Goal: Information Seeking & Learning: Learn about a topic

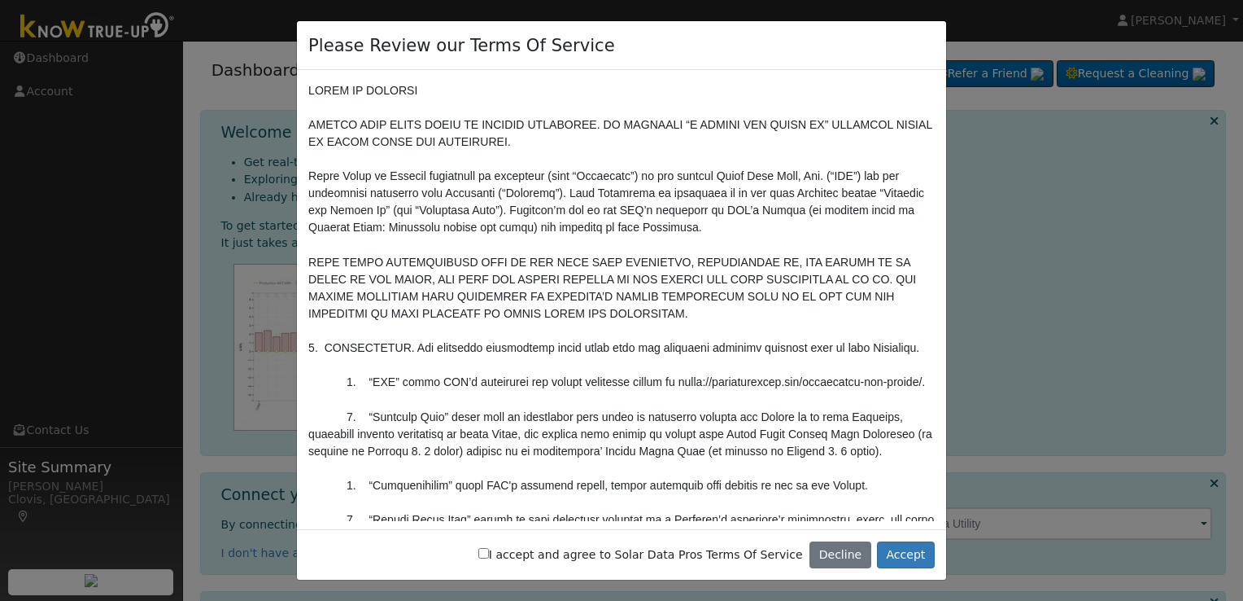
click at [489, 553] on input "I accept and agree to Solar Data Pros Terms Of Service" at bounding box center [483, 553] width 11 height 11
checkbox input "true"
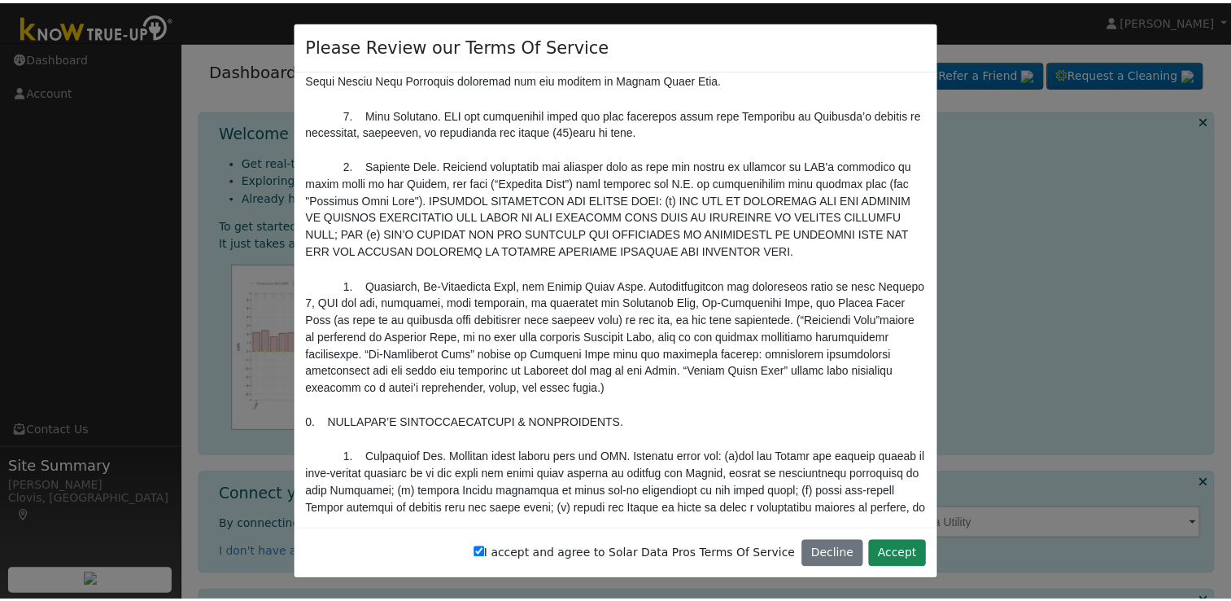
scroll to position [1627, 0]
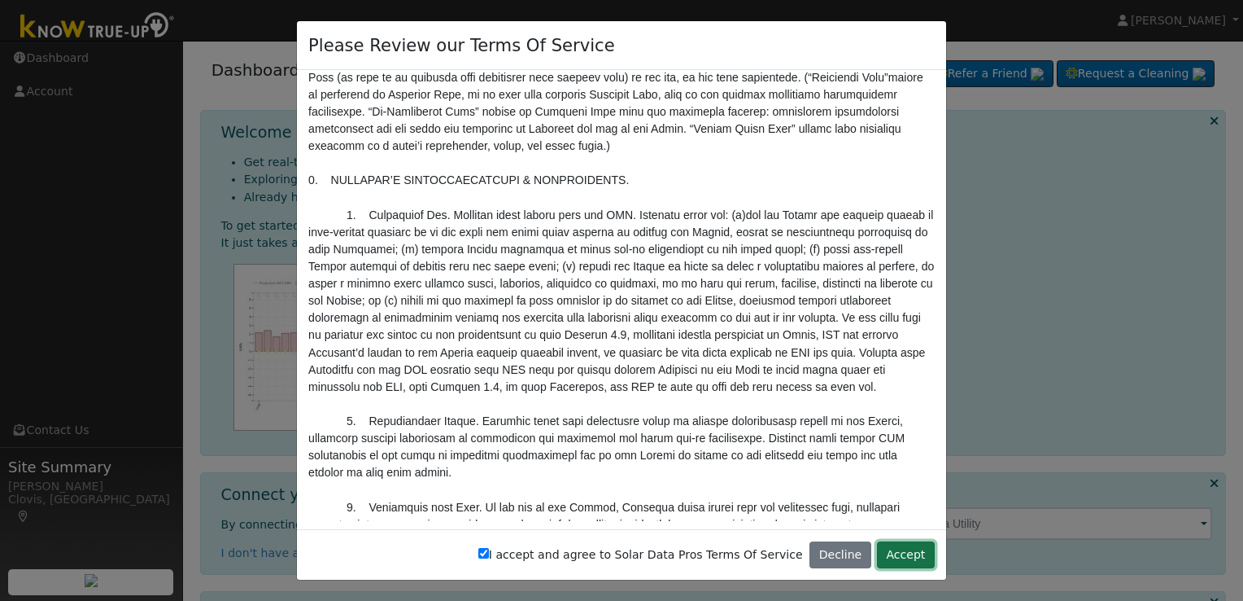
click at [911, 555] on button "Accept" at bounding box center [906, 555] width 58 height 28
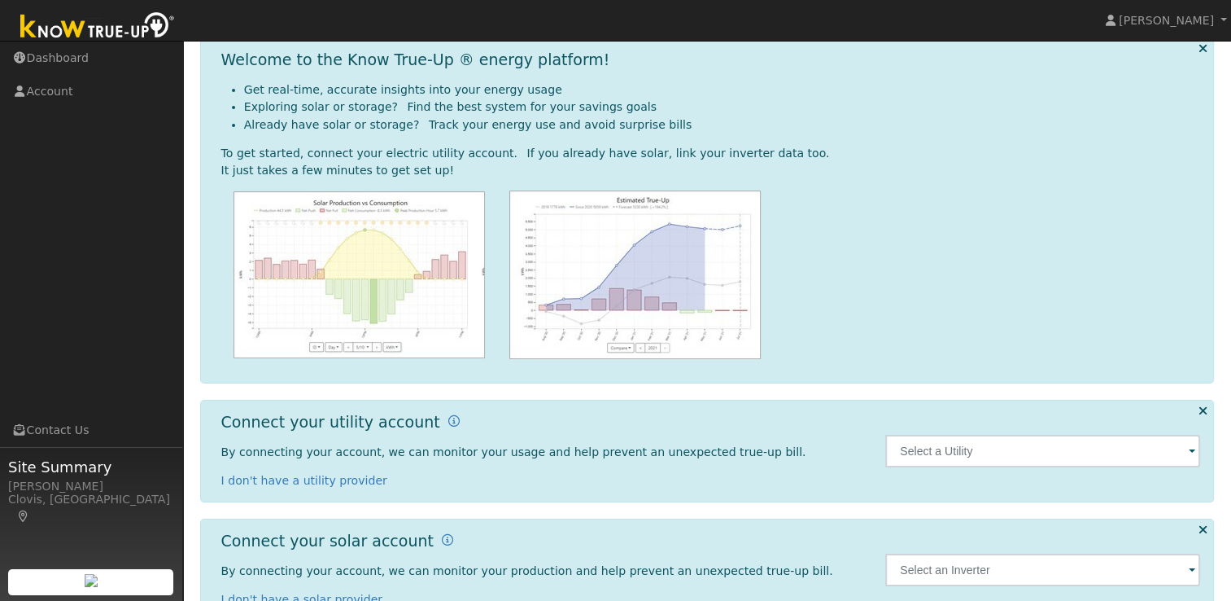
scroll to position [116, 0]
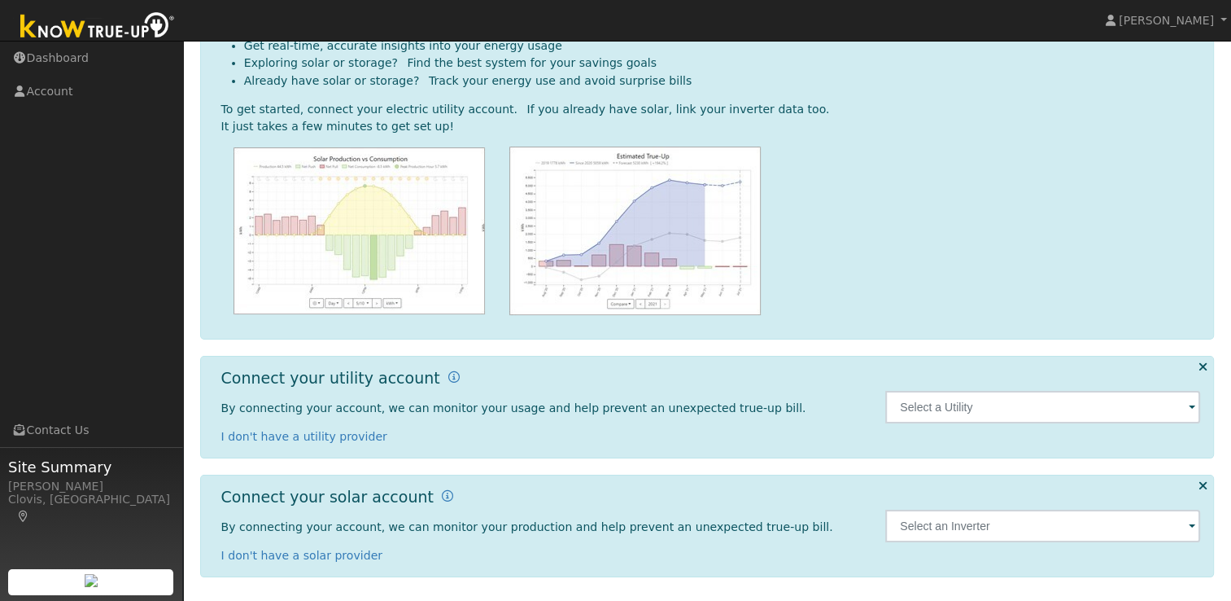
click at [1189, 405] on span at bounding box center [1192, 408] width 7 height 19
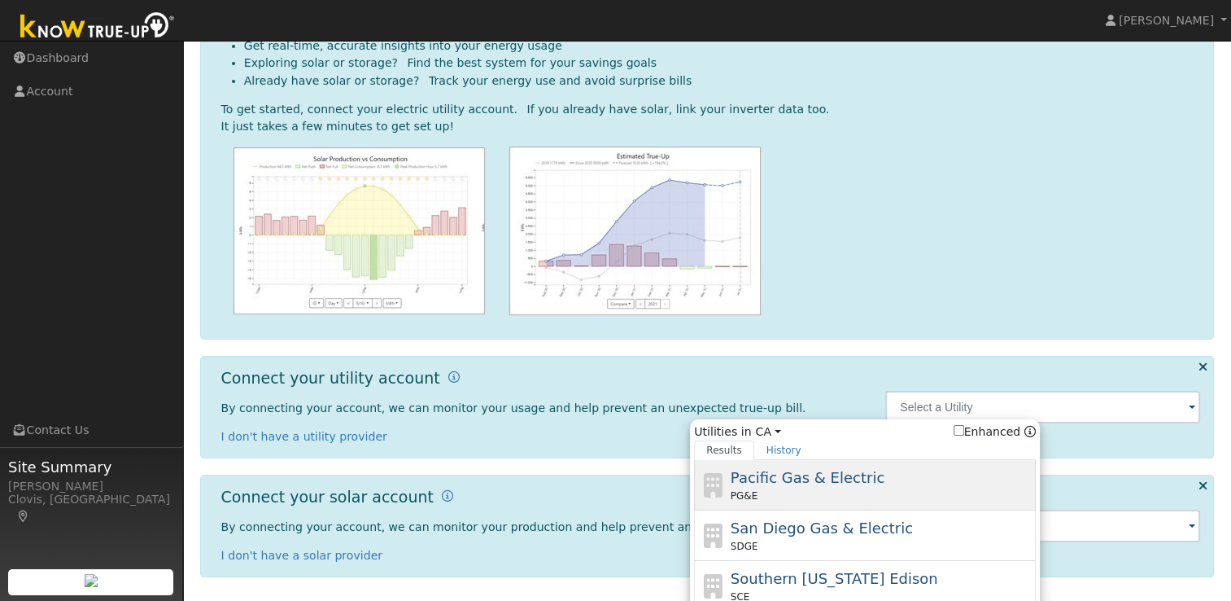
click at [804, 487] on div "Pacific Gas & Electric PG&E" at bounding box center [882, 484] width 302 height 37
type input "PG&E"
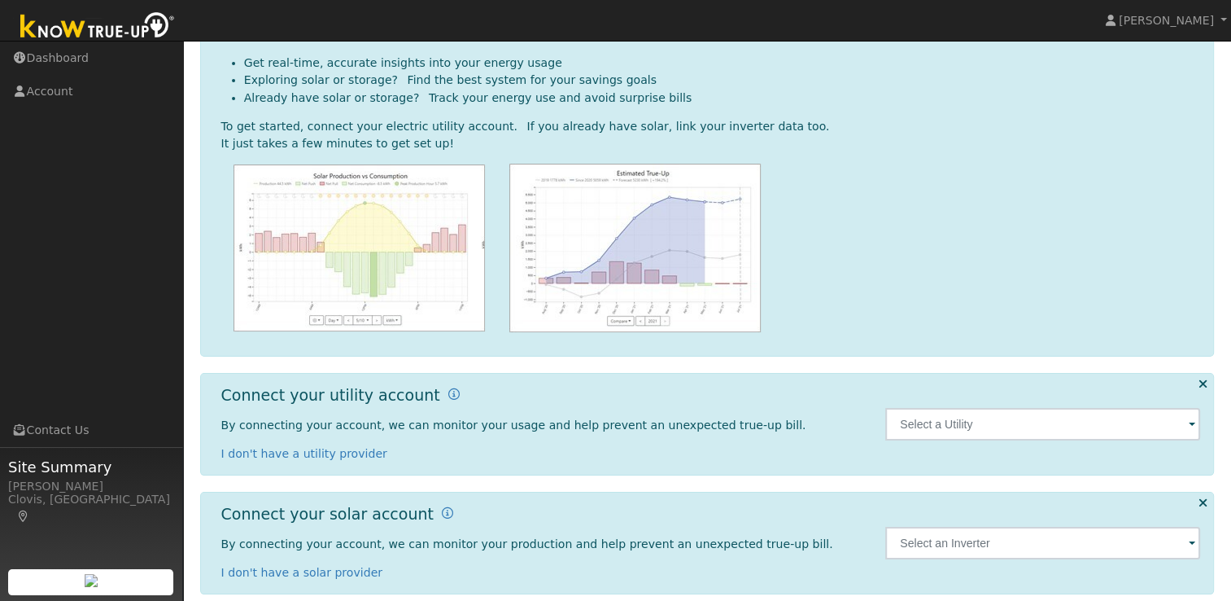
scroll to position [116, 0]
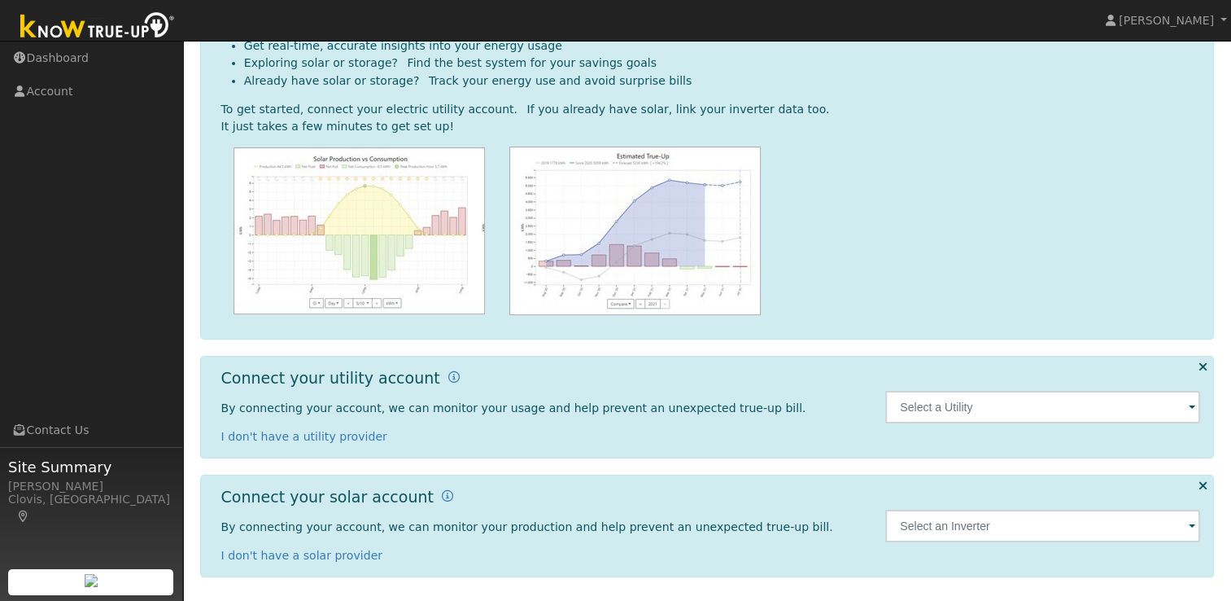
click at [1189, 413] on span at bounding box center [1192, 408] width 7 height 19
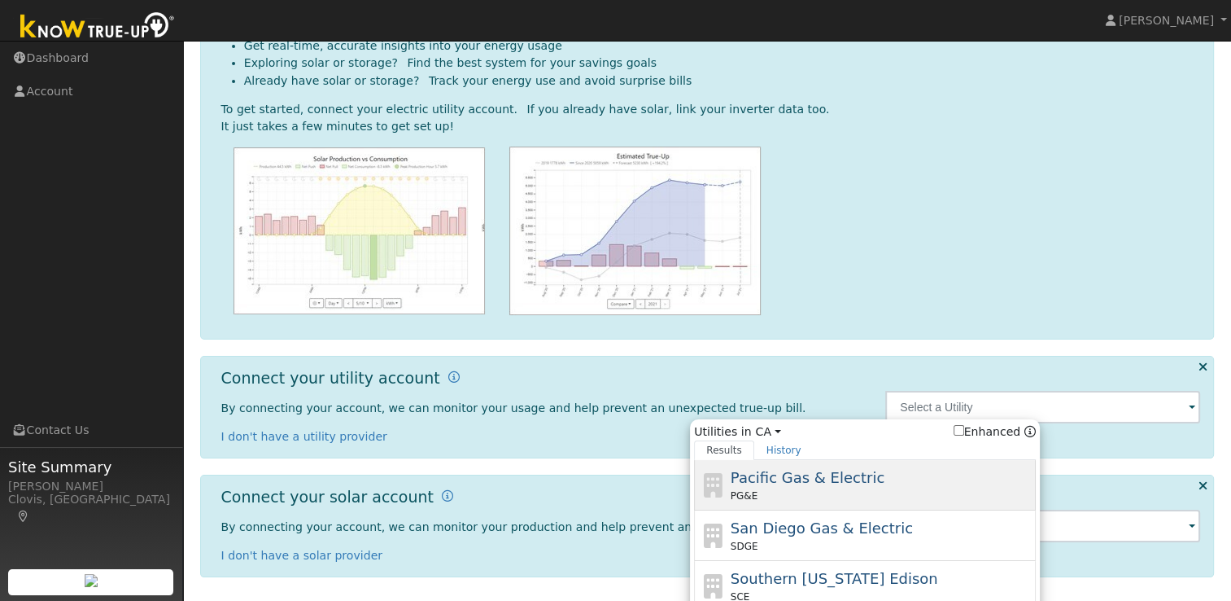
click at [823, 474] on span "Pacific Gas & Electric" at bounding box center [808, 477] width 154 height 17
type input "PG&E"
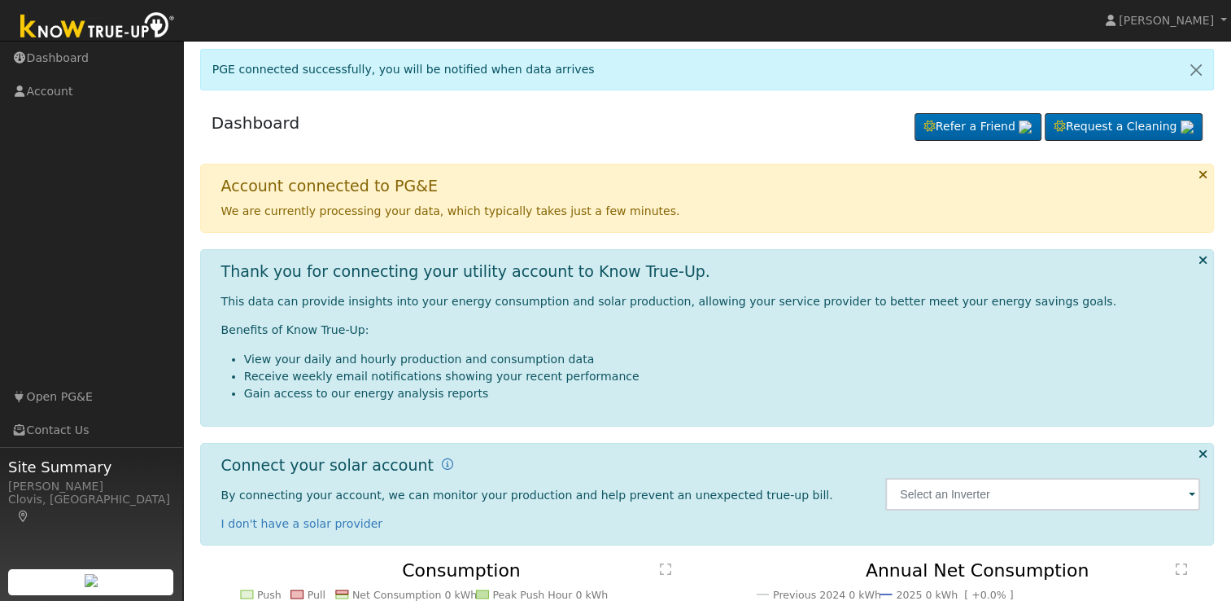
click at [1191, 490] on span at bounding box center [1192, 495] width 7 height 19
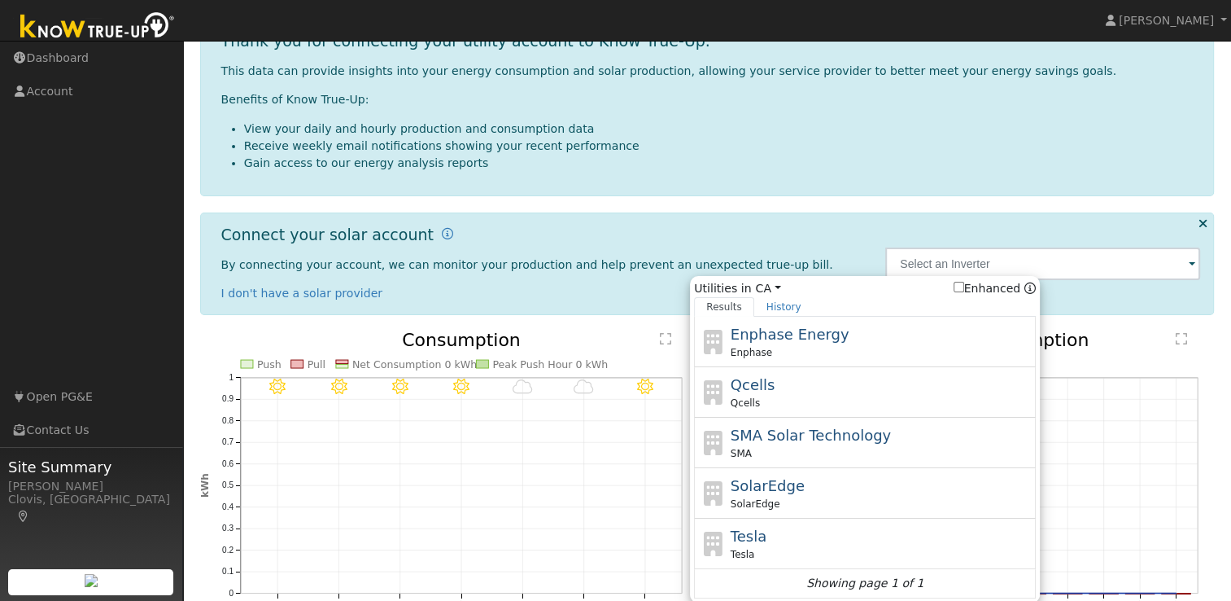
scroll to position [243, 0]
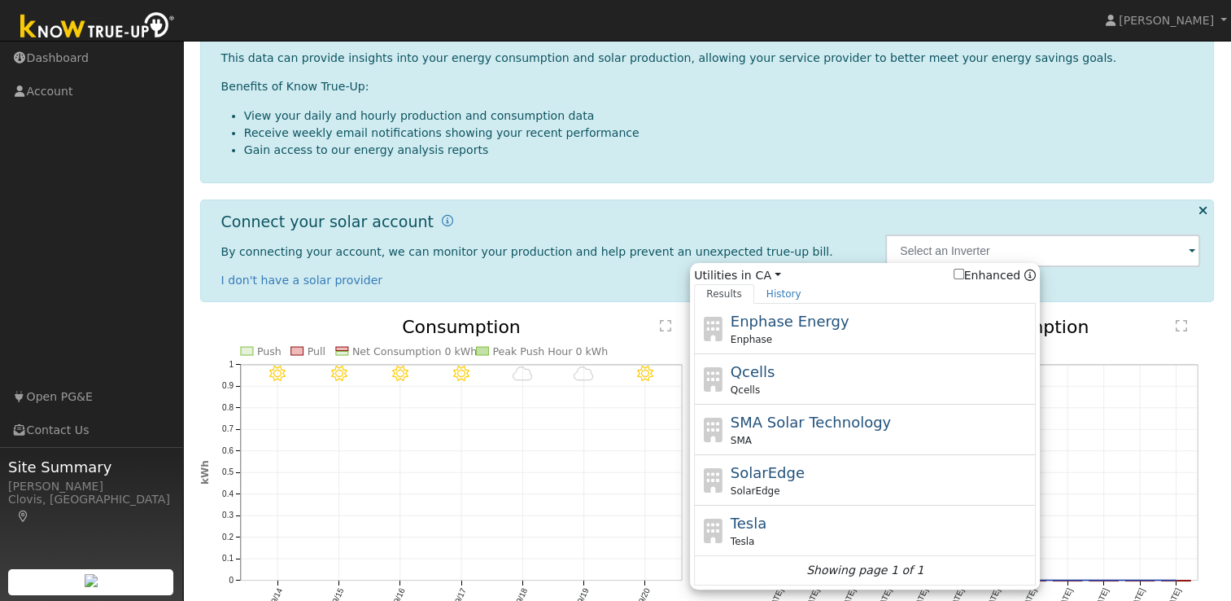
click at [1160, 429] on line at bounding box center [978, 429] width 442 height 0
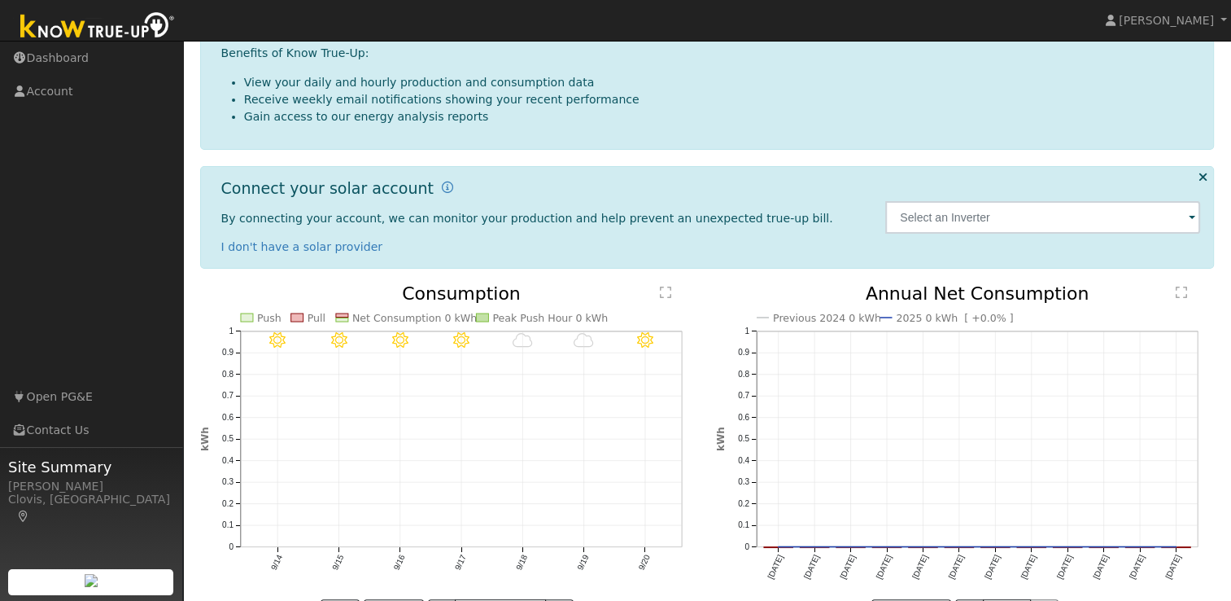
scroll to position [251, 0]
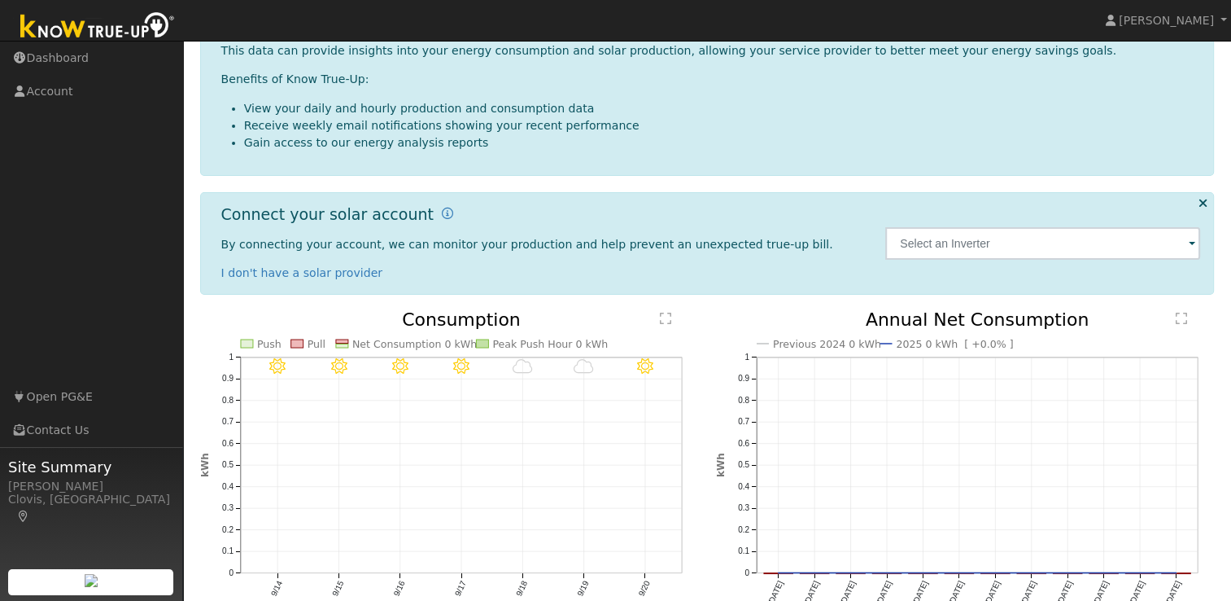
click at [1189, 237] on span at bounding box center [1192, 244] width 7 height 19
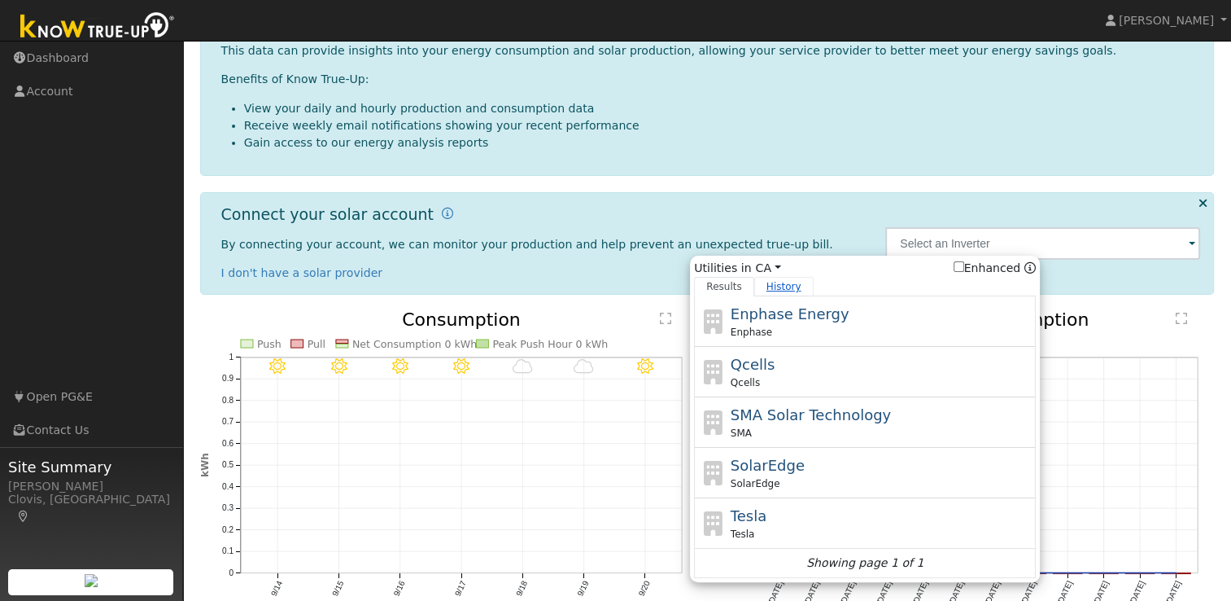
click at [771, 286] on link "History" at bounding box center [783, 287] width 59 height 20
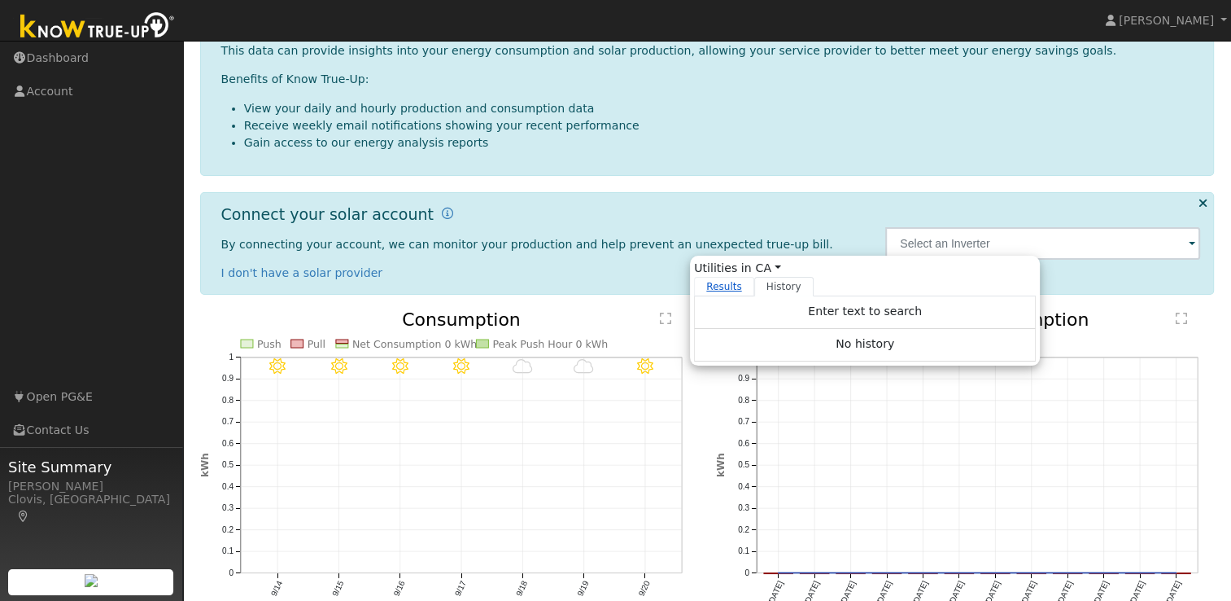
click at [723, 282] on link "Results" at bounding box center [724, 287] width 60 height 20
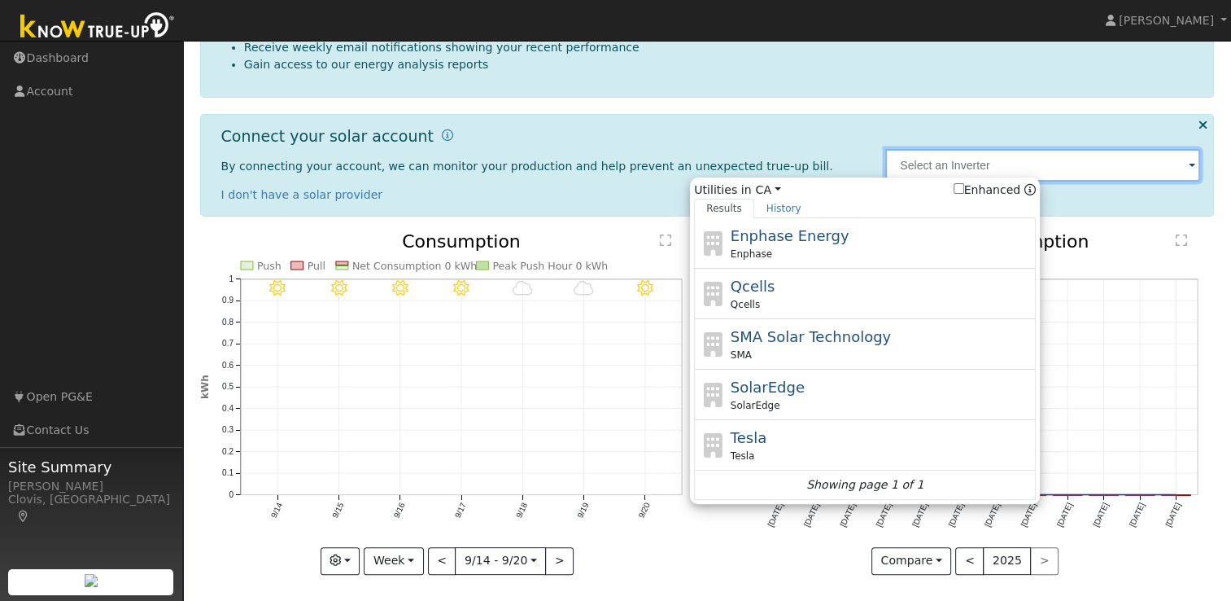
scroll to position [332, 0]
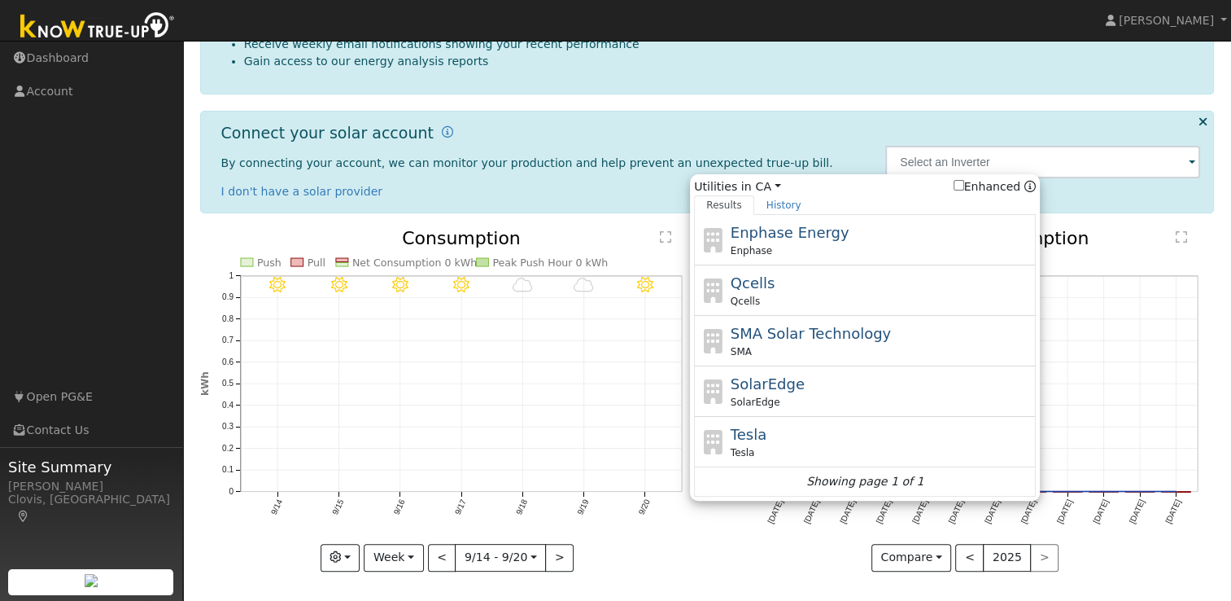
click at [823, 68] on li "Gain access to our energy analysis reports" at bounding box center [722, 61] width 957 height 17
